Goal: Task Accomplishment & Management: Manage account settings

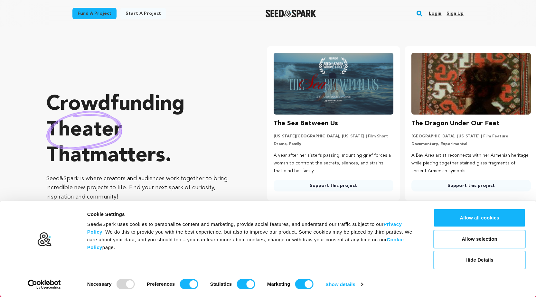
click at [451, 14] on link "Sign up" at bounding box center [454, 13] width 17 height 10
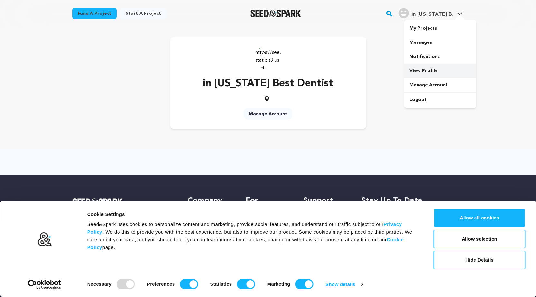
click at [415, 71] on link "View Profile" at bounding box center [440, 71] width 72 height 14
click at [461, 10] on link "in Texas B. in Texas B." at bounding box center [430, 13] width 66 height 12
click at [424, 83] on link "Manage Account" at bounding box center [440, 85] width 72 height 14
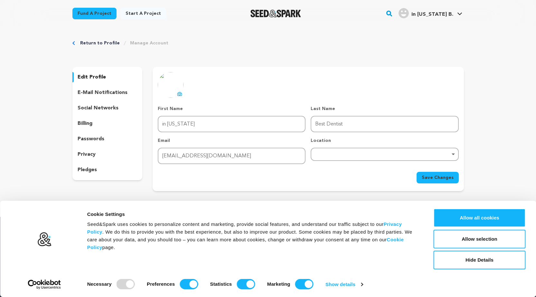
click at [92, 74] on p "edit profile" at bounding box center [92, 77] width 28 height 8
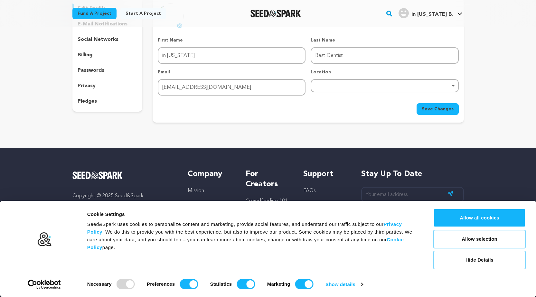
scroll to position [53, 0]
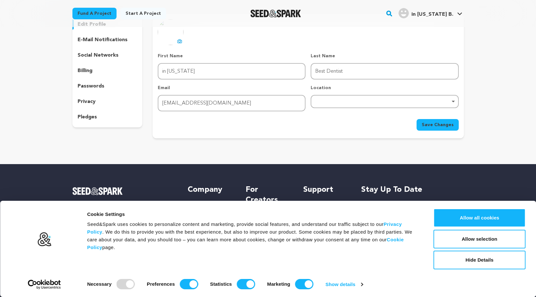
click at [92, 55] on p "social networks" at bounding box center [98, 55] width 41 height 8
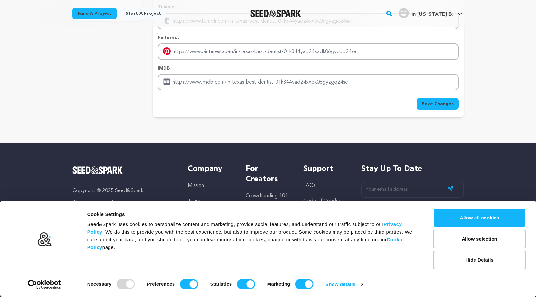
scroll to position [161, 0]
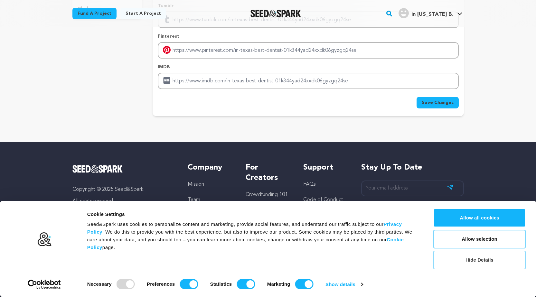
drag, startPoint x: 465, startPoint y: 259, endPoint x: 460, endPoint y: 254, distance: 7.1
click at [464, 258] on button "Hide Details" at bounding box center [479, 260] width 92 height 19
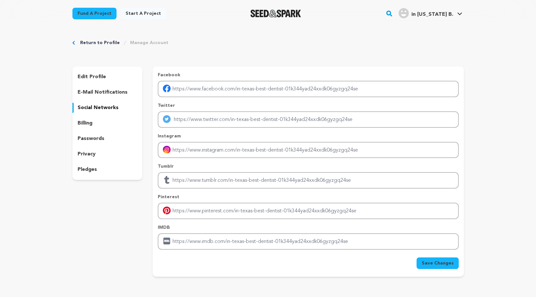
scroll to position [0, 0]
click at [106, 108] on p "social networks" at bounding box center [98, 108] width 41 height 8
click at [87, 77] on p "edit profile" at bounding box center [92, 77] width 28 height 8
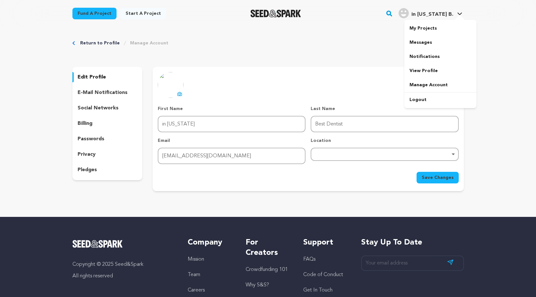
click at [431, 10] on div "in [US_STATE] B." at bounding box center [425, 13] width 55 height 10
click at [425, 70] on link "View Profile" at bounding box center [440, 71] width 72 height 14
